Goal: Task Accomplishment & Management: Use online tool/utility

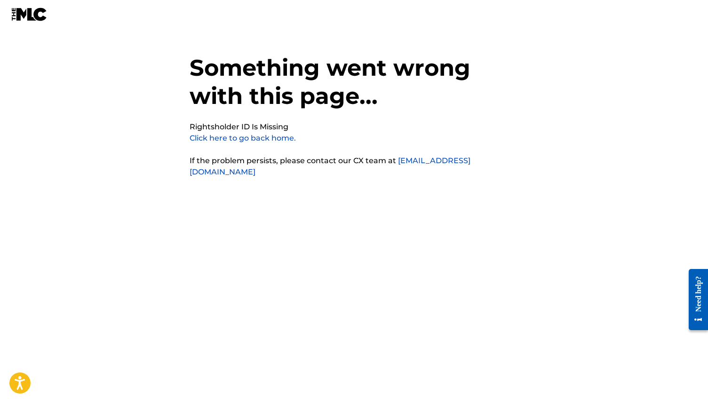
click at [275, 137] on link "Click here to go back home." at bounding box center [243, 138] width 106 height 9
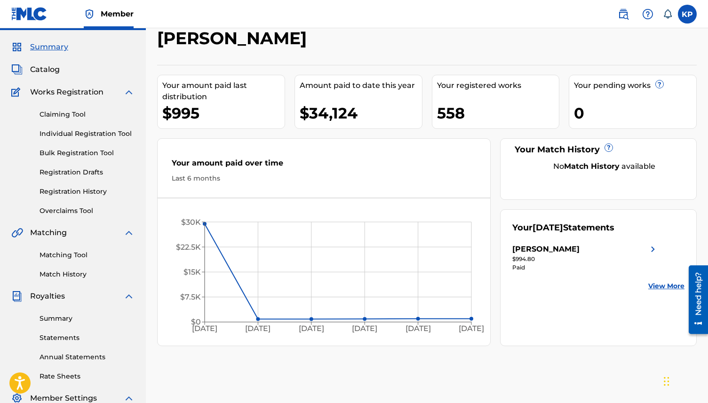
scroll to position [34, 0]
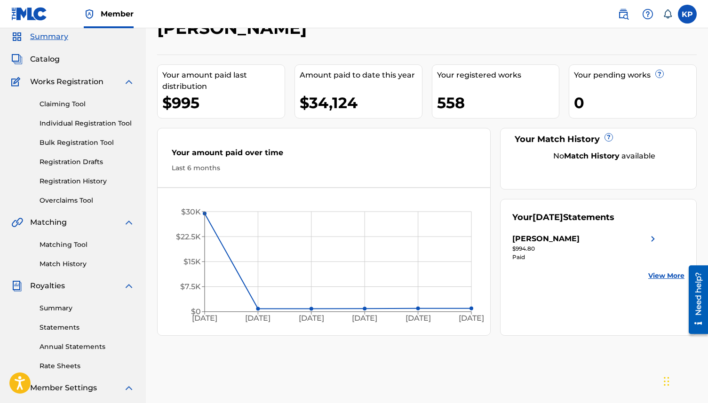
click at [73, 182] on link "Registration History" at bounding box center [87, 181] width 95 height 10
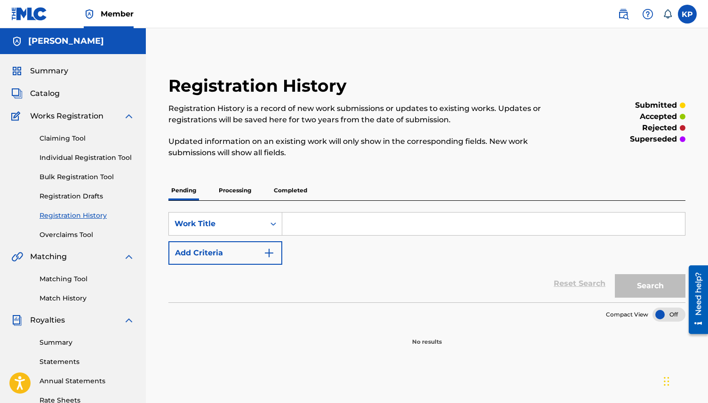
click at [217, 189] on p "Processing" at bounding box center [235, 191] width 38 height 20
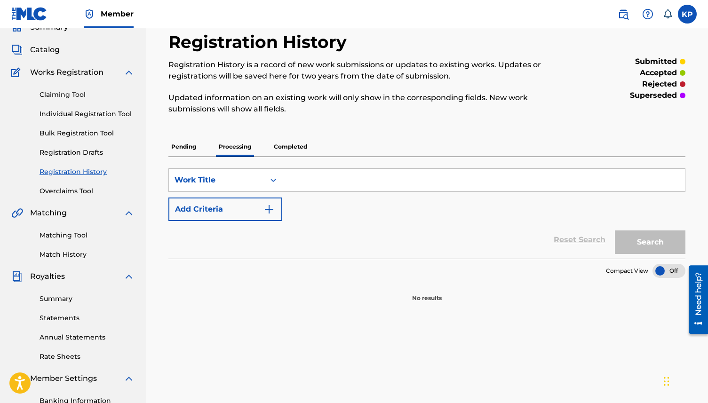
scroll to position [44, 0]
click at [181, 149] on p "Pending" at bounding box center [183, 146] width 31 height 20
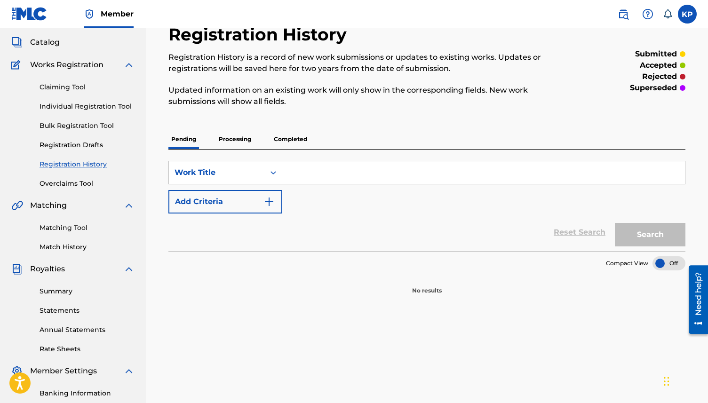
click at [78, 231] on link "Matching Tool" at bounding box center [87, 228] width 95 height 10
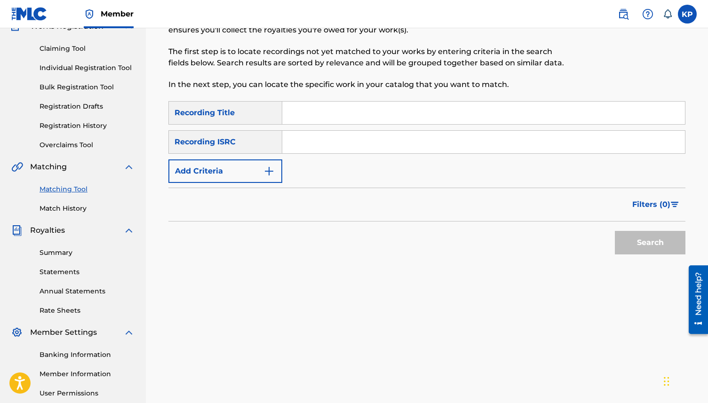
scroll to position [91, 0]
click at [263, 172] on button "Add Criteria" at bounding box center [225, 171] width 114 height 24
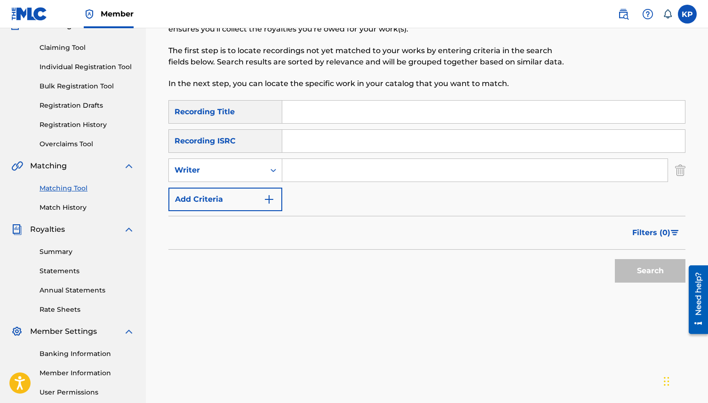
click at [681, 170] on img "Search Form" at bounding box center [680, 171] width 10 height 24
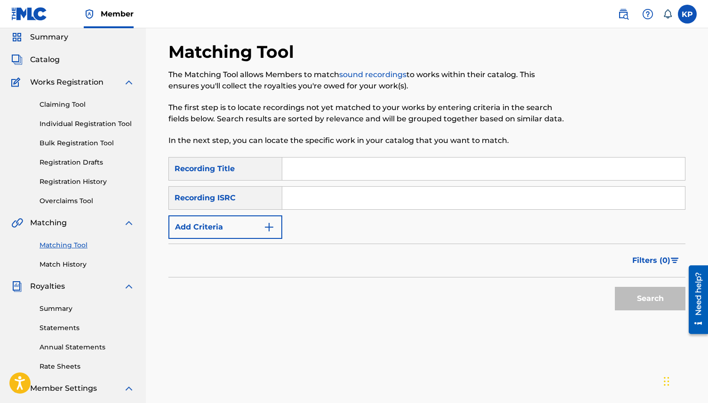
scroll to position [33, 0]
click at [80, 143] on link "Bulk Registration Tool" at bounding box center [87, 144] width 95 height 10
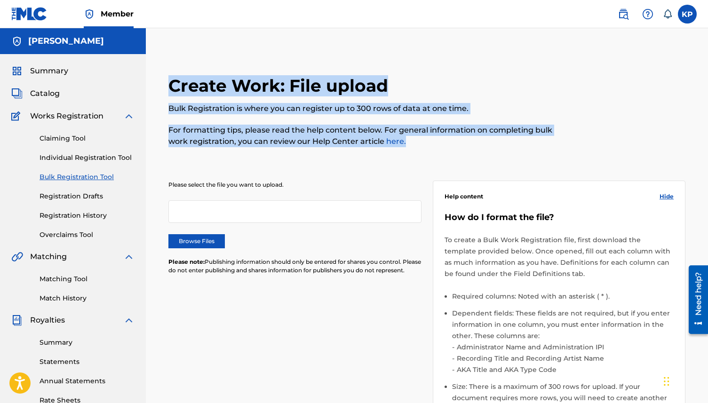
drag, startPoint x: 277, startPoint y: 149, endPoint x: 231, endPoint y: 61, distance: 99.1
click at [231, 61] on div "Create Work: File upload Bulk Registration is where you can register up to 300 …" at bounding box center [427, 320] width 562 height 536
click at [217, 79] on h2 "Create Work: File upload" at bounding box center [280, 85] width 224 height 21
drag, startPoint x: 266, startPoint y: 113, endPoint x: 474, endPoint y: 148, distance: 211.4
click at [474, 148] on div "Create Work: File upload Bulk Registration is where you can register up to 300 …" at bounding box center [427, 320] width 562 height 536
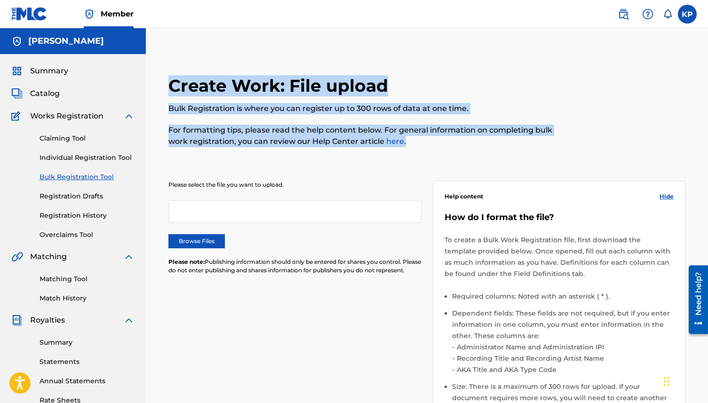
click at [474, 148] on div "Create Work: File upload Bulk Registration is where you can register up to 300 …" at bounding box center [367, 116] width 398 height 83
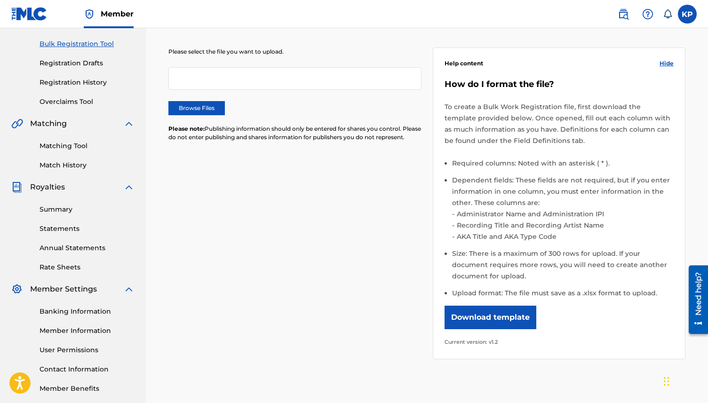
scroll to position [143, 0]
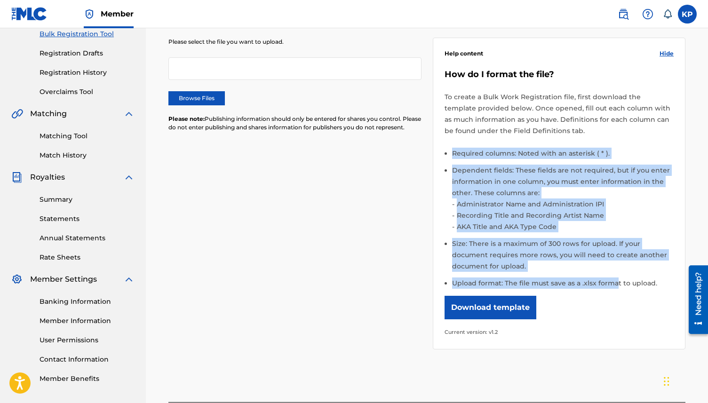
drag, startPoint x: 463, startPoint y: 141, endPoint x: 614, endPoint y: 283, distance: 207.7
click at [614, 283] on div "How do I format the file? To create a Bulk Work Registration file, first downlo…" at bounding box center [560, 203] width 230 height 269
click at [614, 283] on li "Upload format: The file must save as a .xlsx format to upload." at bounding box center [563, 283] width 222 height 11
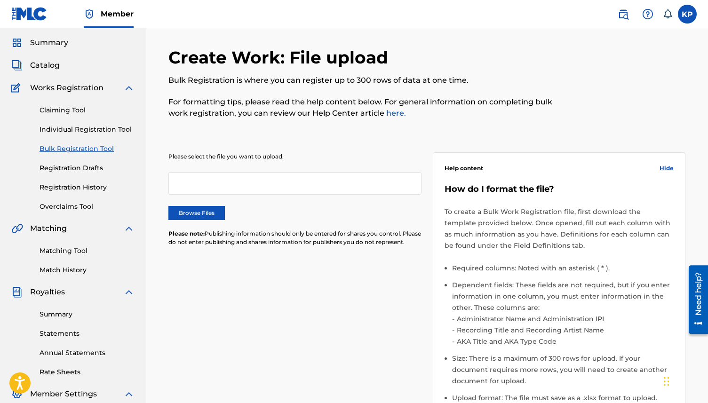
scroll to position [24, 0]
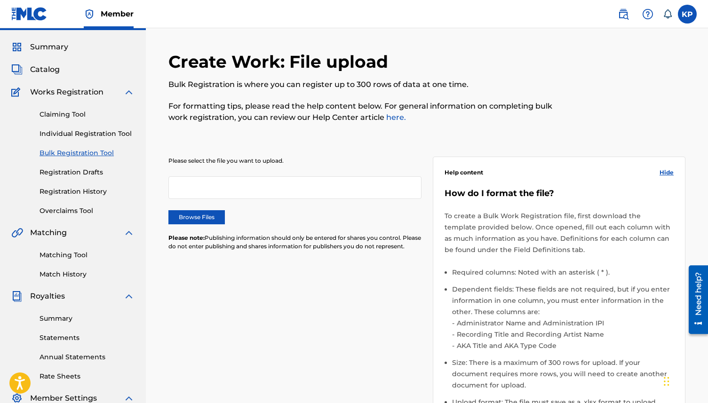
click at [50, 67] on span "Catalog" at bounding box center [45, 69] width 30 height 11
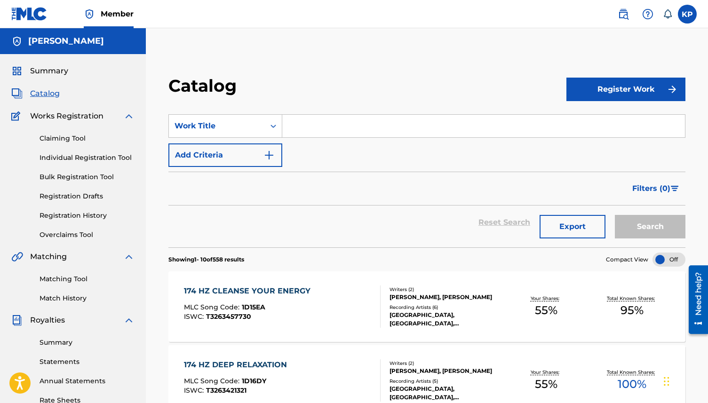
click at [97, 182] on link "Bulk Registration Tool" at bounding box center [87, 177] width 95 height 10
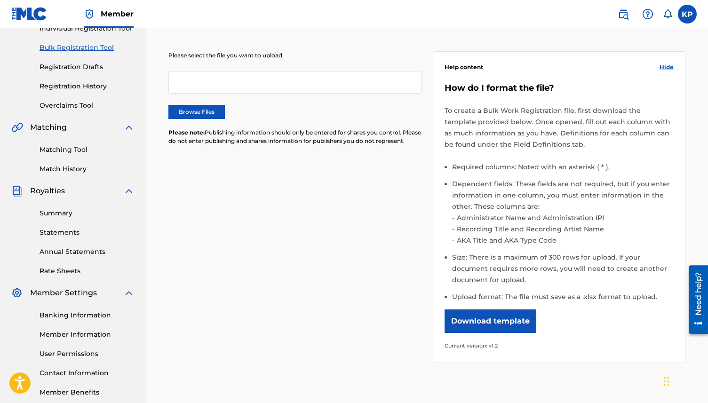
scroll to position [139, 0]
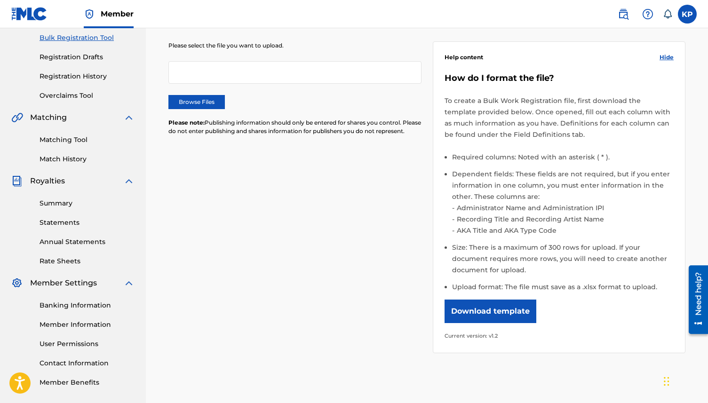
click at [499, 310] on button "Download template" at bounding box center [491, 312] width 92 height 24
click at [603, 287] on li "Upload format: The file must save as a .xlsx format to upload." at bounding box center [563, 286] width 222 height 11
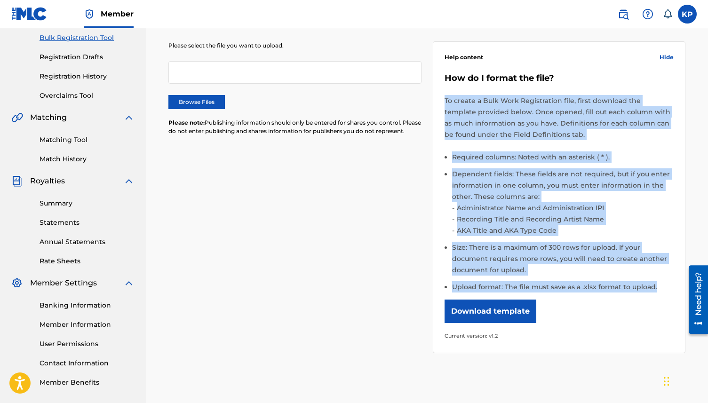
drag, startPoint x: 657, startPoint y: 287, endPoint x: 444, endPoint y: 104, distance: 281.6
click at [444, 104] on div "Help content Hide How do I format the file? To create a Bulk Work Registration …" at bounding box center [559, 197] width 253 height 312
copy div "To create a Bulk Work Registration file, first download the template provided b…"
click at [504, 165] on li "Required columns: Noted with an asterisk ( * )." at bounding box center [563, 160] width 222 height 17
drag, startPoint x: 472, startPoint y: 92, endPoint x: 614, endPoint y: 294, distance: 246.3
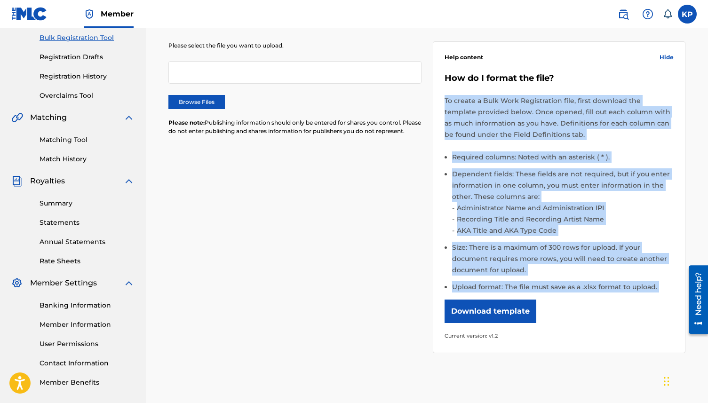
click at [614, 294] on div "How do I format the file? To create a Bulk Work Registration file, first downlo…" at bounding box center [560, 207] width 230 height 269
drag, startPoint x: 652, startPoint y: 286, endPoint x: 541, endPoint y: 66, distance: 246.6
click at [541, 66] on div "Help content Hide How do I format the file? To create a Bulk Work Registration …" at bounding box center [559, 197] width 253 height 312
click at [540, 117] on p "To create a Bulk Work Registration file, first download the template provided b…" at bounding box center [560, 117] width 230 height 45
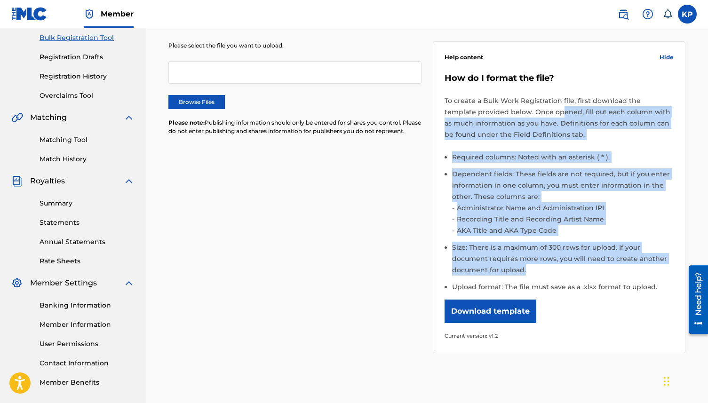
drag, startPoint x: 525, startPoint y: 109, endPoint x: 551, endPoint y: 265, distance: 158.3
click at [551, 265] on div "How do I format the file? To create a Bulk Work Registration file, first downlo…" at bounding box center [560, 207] width 230 height 269
click at [551, 265] on li "Size: There is a maximum of 300 rows for upload. If your document requires more…" at bounding box center [563, 262] width 222 height 40
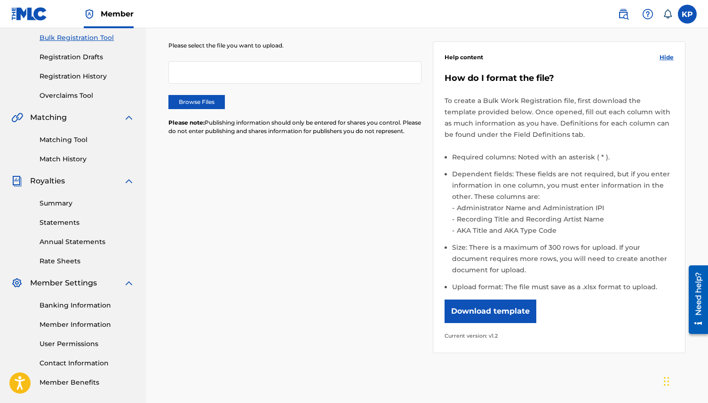
drag, startPoint x: 343, startPoint y: 140, endPoint x: 312, endPoint y: 116, distance: 39.0
click at [312, 116] on div "Please select the file you want to upload. Browse Files Please note: Publishing…" at bounding box center [294, 93] width 253 height 105
click at [309, 127] on p "Please note: Publishing information should only be entered for shares you contr…" at bounding box center [294, 127] width 253 height 17
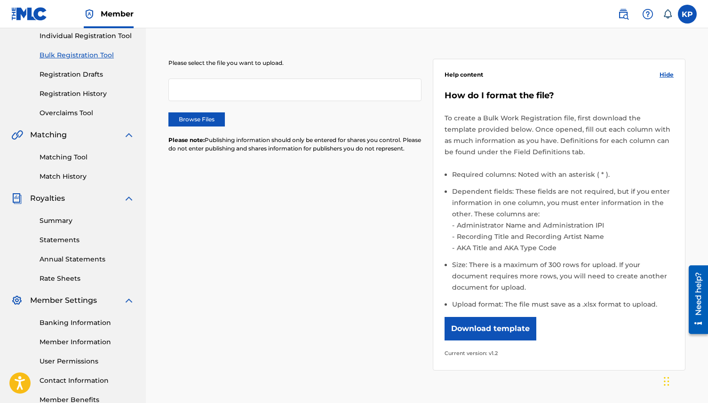
scroll to position [121, 0]
drag, startPoint x: 308, startPoint y: 130, endPoint x: 320, endPoint y: 156, distance: 28.2
click at [320, 156] on div "Please select the file you want to upload. Browse Files Please note: Publishing…" at bounding box center [294, 112] width 253 height 105
click at [320, 154] on p "Please note: Publishing information should only be entered for shares you contr…" at bounding box center [294, 145] width 253 height 17
drag, startPoint x: 320, startPoint y: 156, endPoint x: 303, endPoint y: 135, distance: 26.7
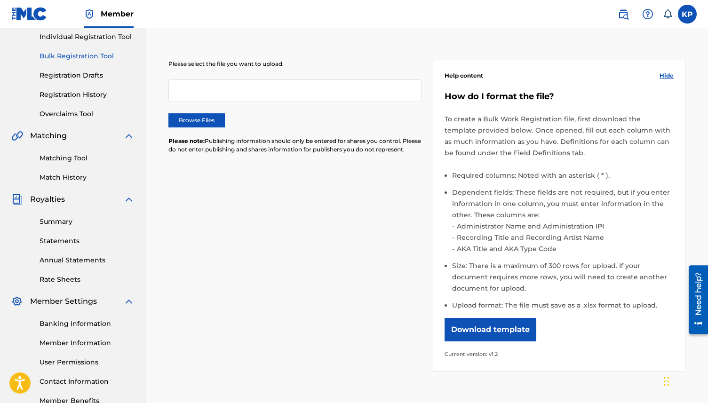
click at [303, 135] on div "Please select the file you want to upload. Browse Files Please note: Publishing…" at bounding box center [294, 112] width 253 height 105
copy p "Please note: Publishing information should only be entered for shares you contr…"
click at [216, 61] on p "Please select the file you want to upload." at bounding box center [294, 64] width 253 height 8
